Goal: Transaction & Acquisition: Purchase product/service

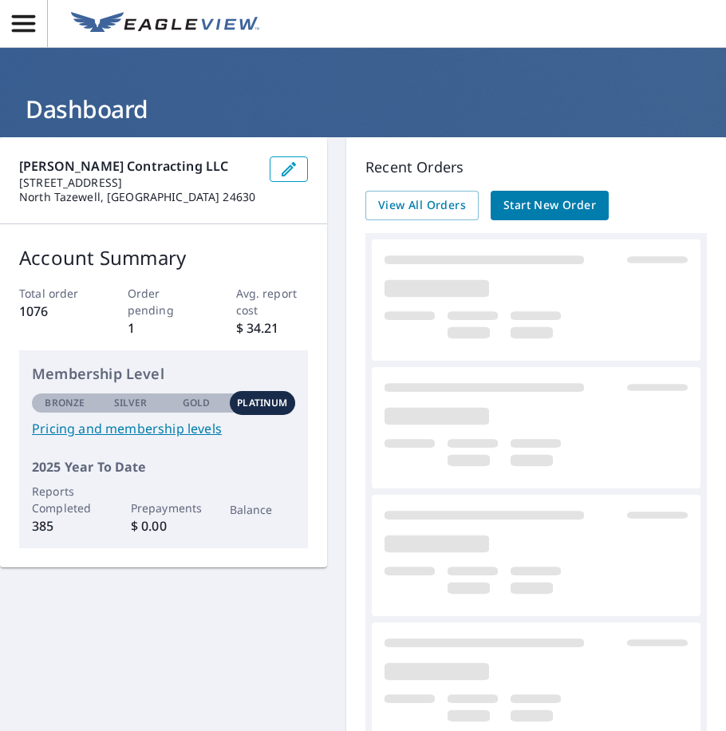
click at [584, 208] on span "Start New Order" at bounding box center [550, 206] width 93 height 20
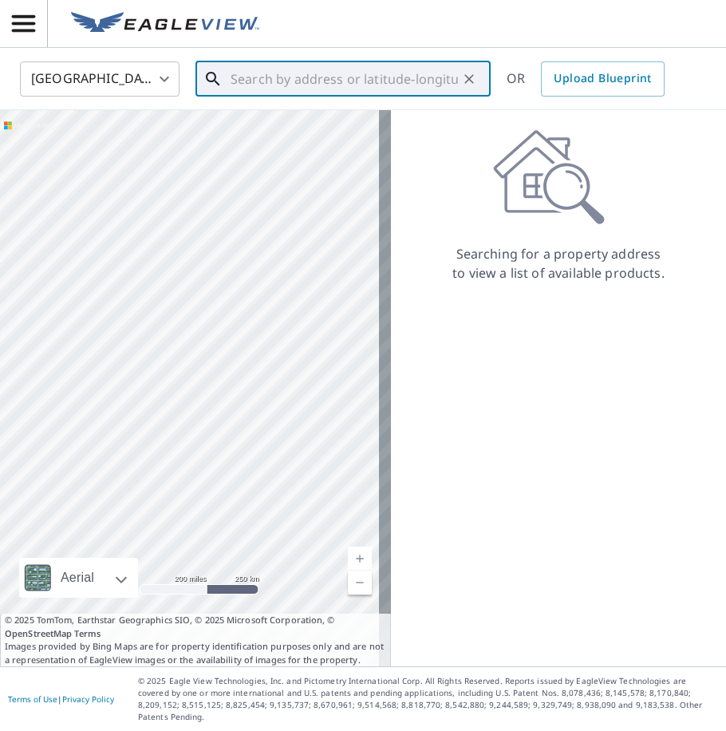
paste input "[STREET_ADDRESS]"
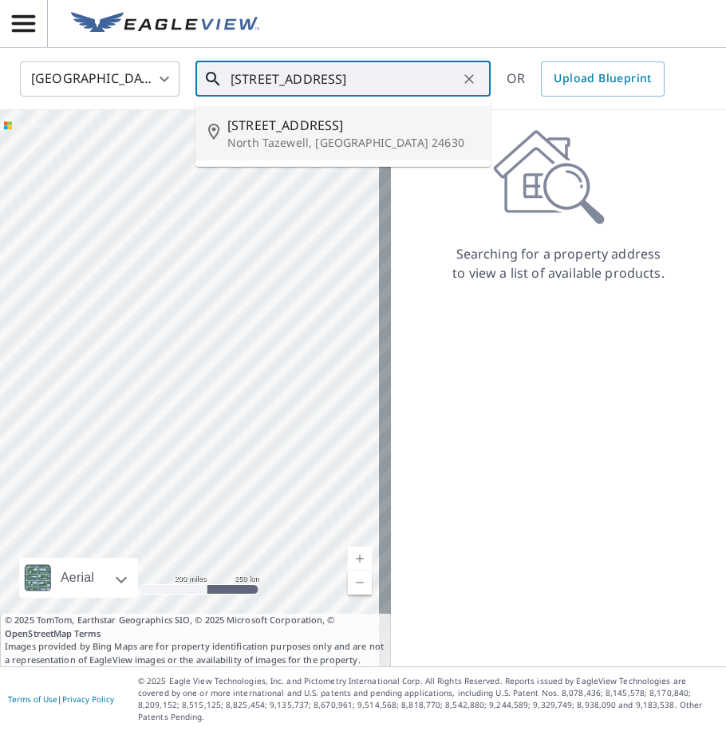
click at [273, 121] on span "[STREET_ADDRESS]" at bounding box center [352, 125] width 251 height 19
type input "[STREET_ADDRESS]"
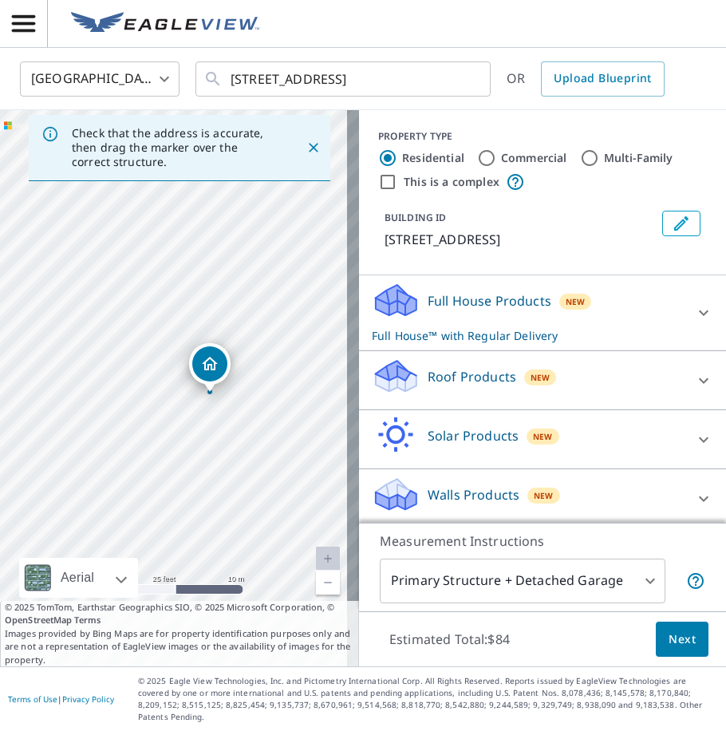
click at [455, 386] on p "Roof Products" at bounding box center [472, 376] width 89 height 19
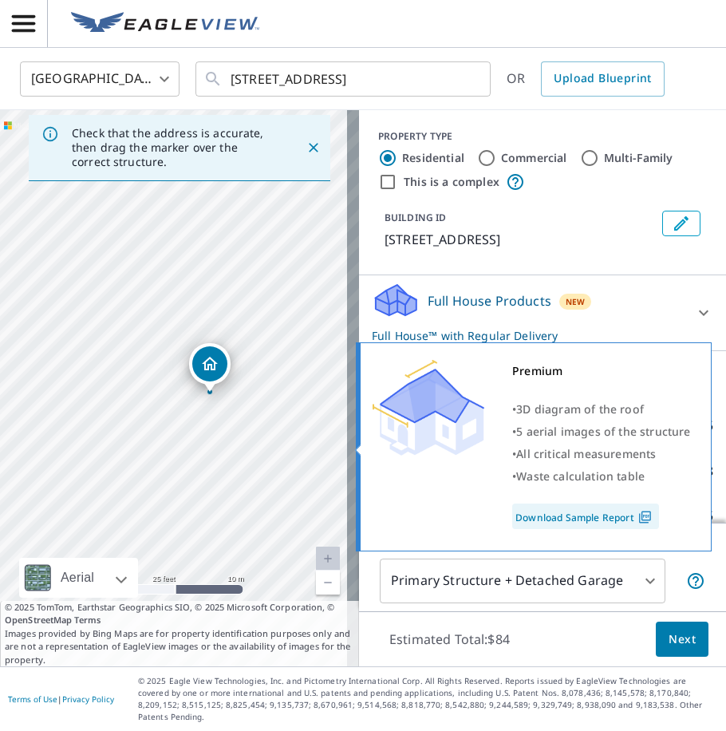
click at [433, 444] on img at bounding box center [429, 408] width 112 height 96
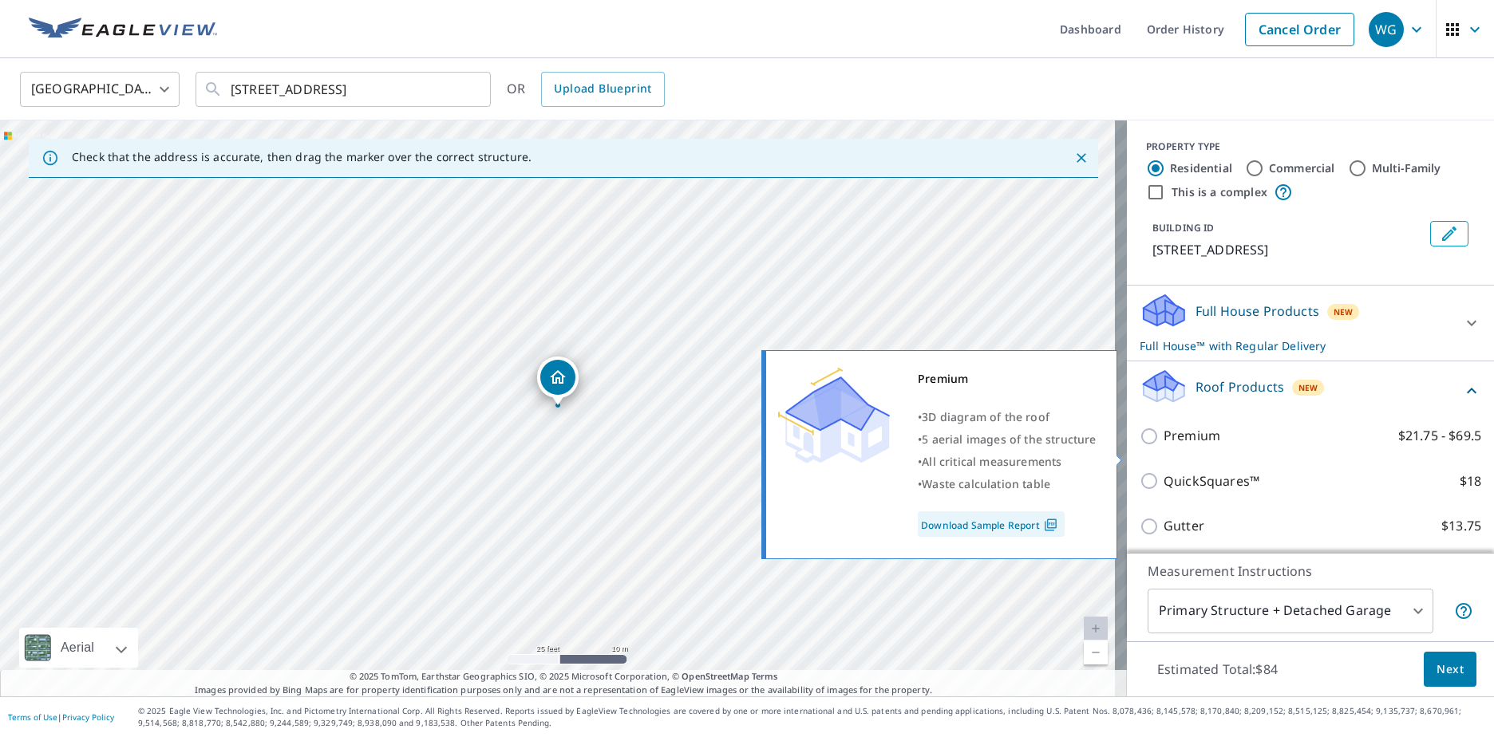
click at [725, 446] on p "Premium" at bounding box center [1192, 436] width 57 height 20
click at [725, 446] on input "Premium $21.75 - $69.5" at bounding box center [1152, 436] width 24 height 19
checkbox input "true"
checkbox input "false"
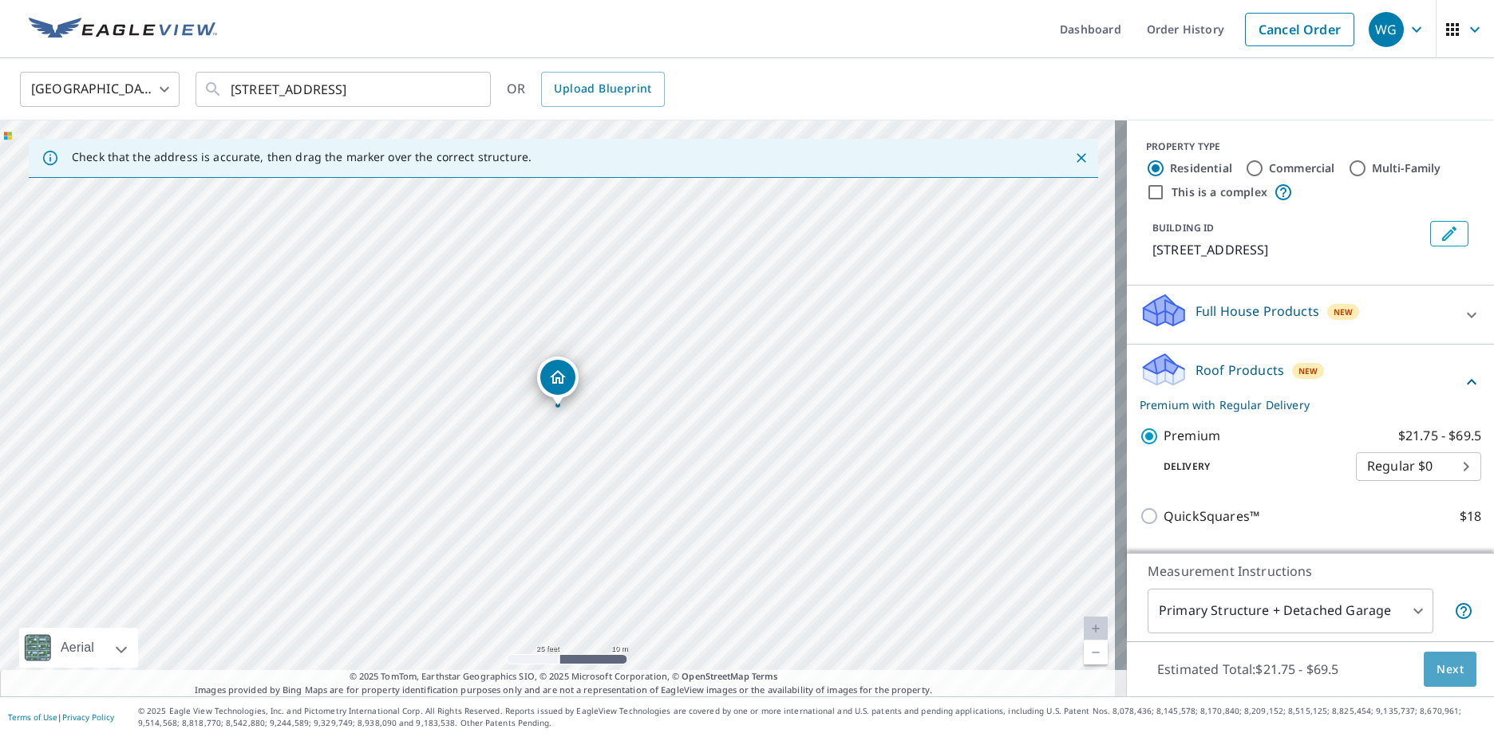
click at [725, 658] on button "Next" at bounding box center [1450, 670] width 53 height 36
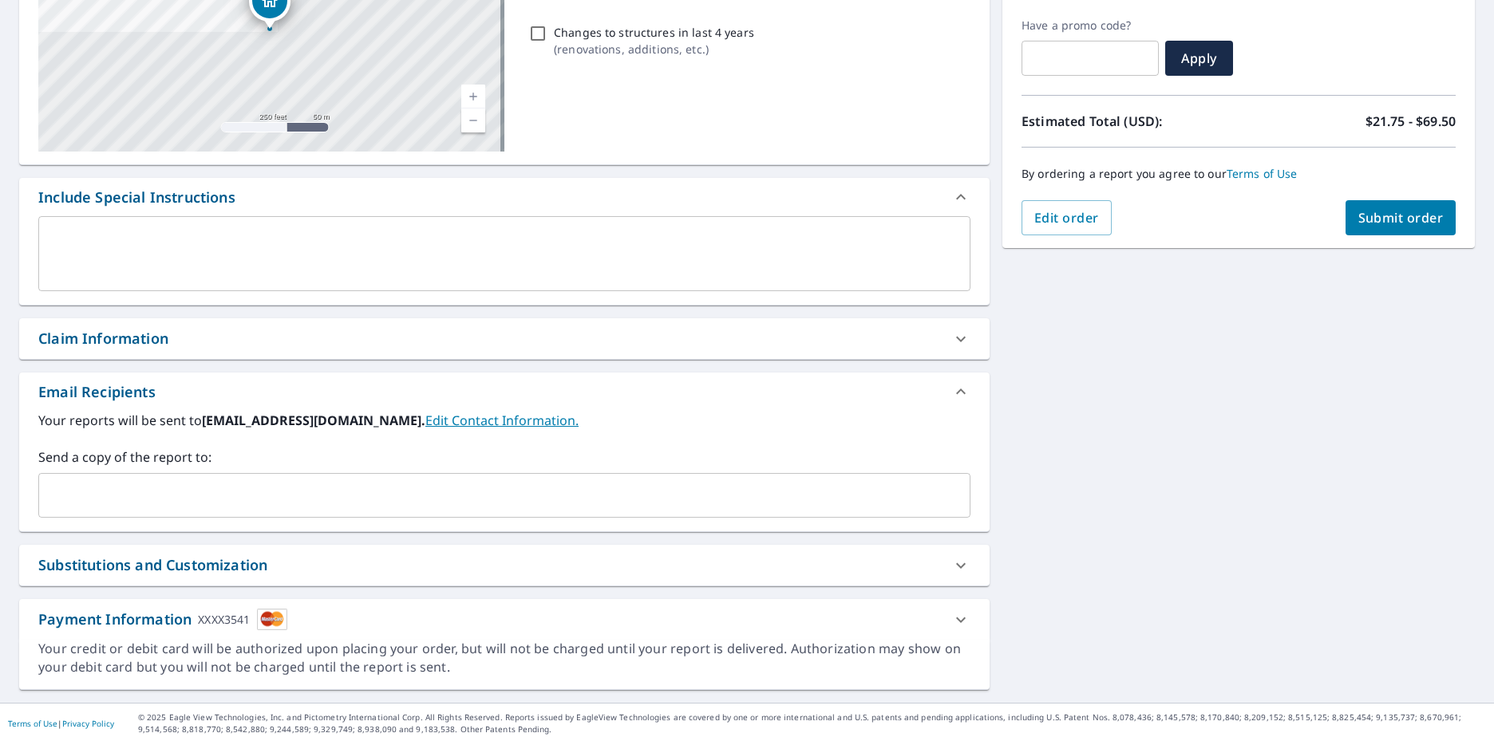
scroll to position [267, 0]
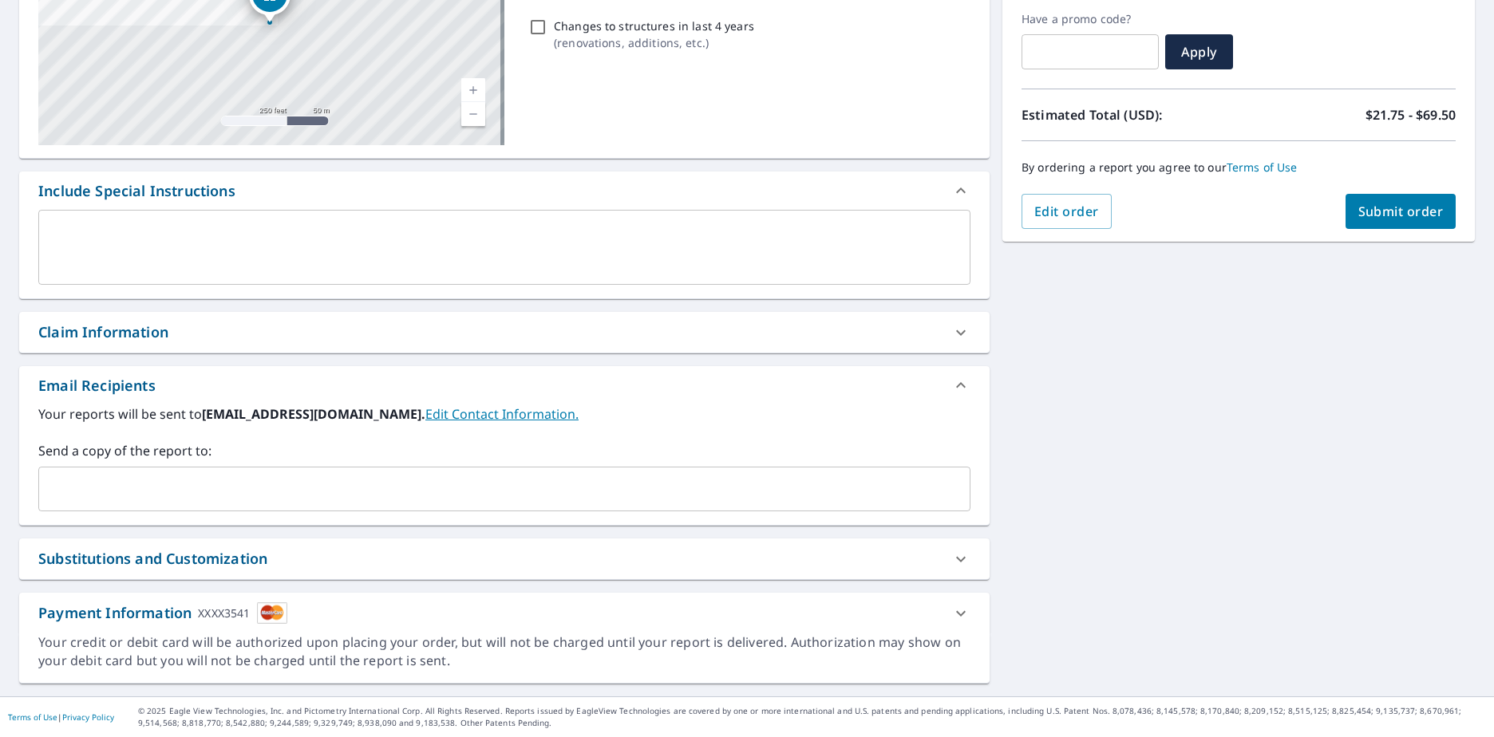
click at [161, 475] on input "text" at bounding box center [492, 489] width 894 height 30
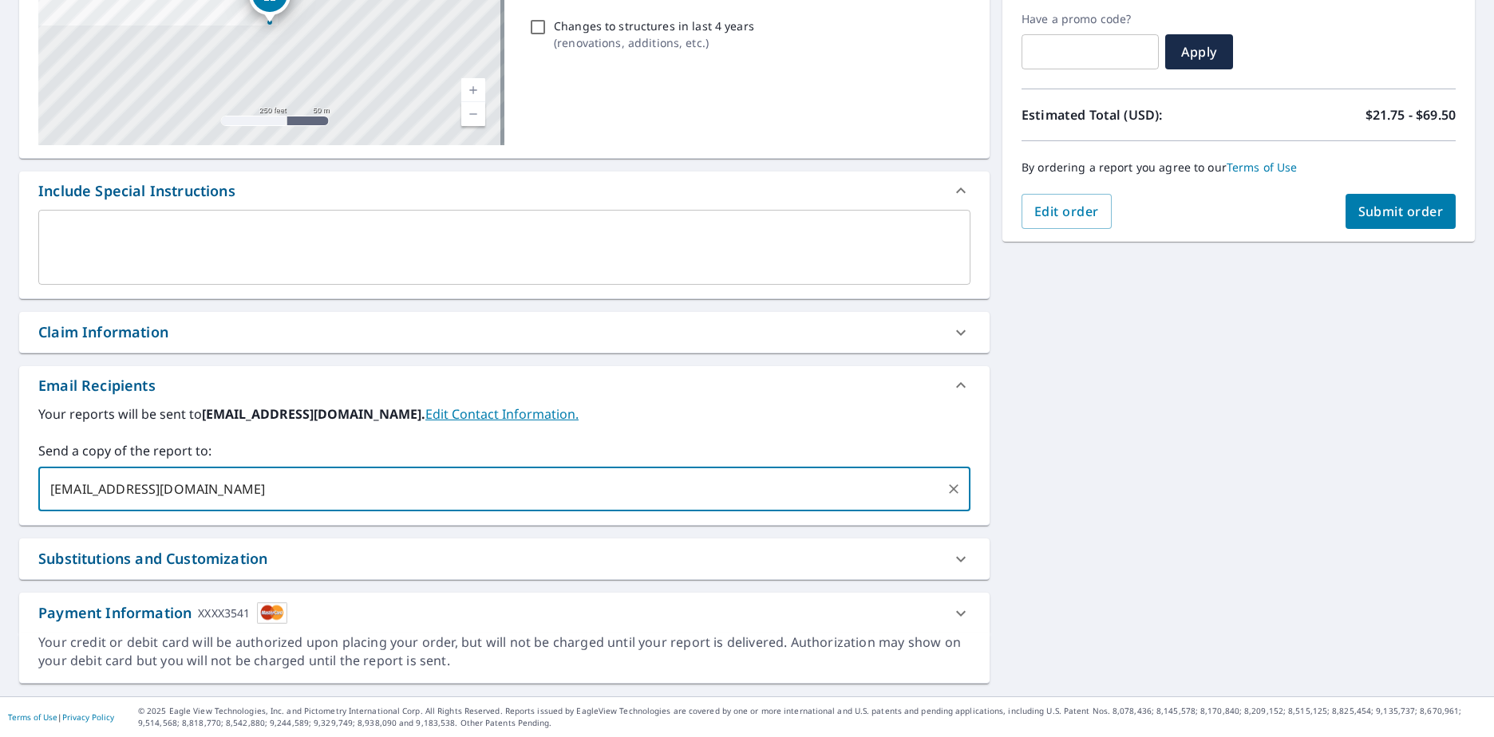
type input "[EMAIL_ADDRESS][DOMAIN_NAME]"
click at [725, 214] on span "Submit order" at bounding box center [1400, 212] width 85 height 18
checkbox input "true"
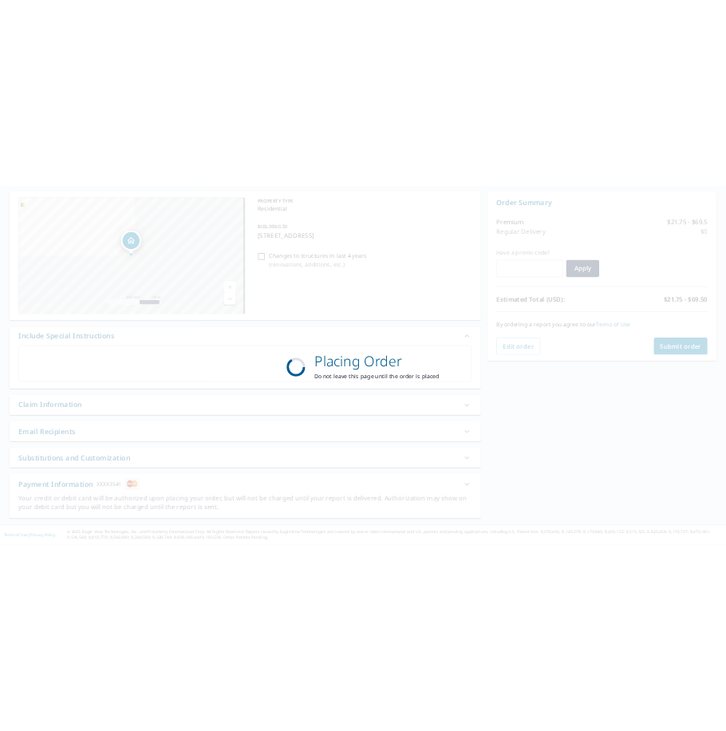
scroll to position [149, 0]
